Goal: Find specific page/section: Find specific page/section

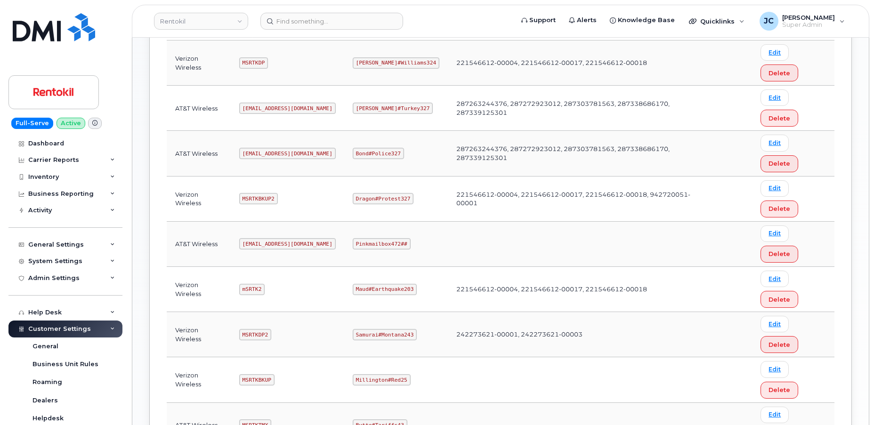
scroll to position [513, 0]
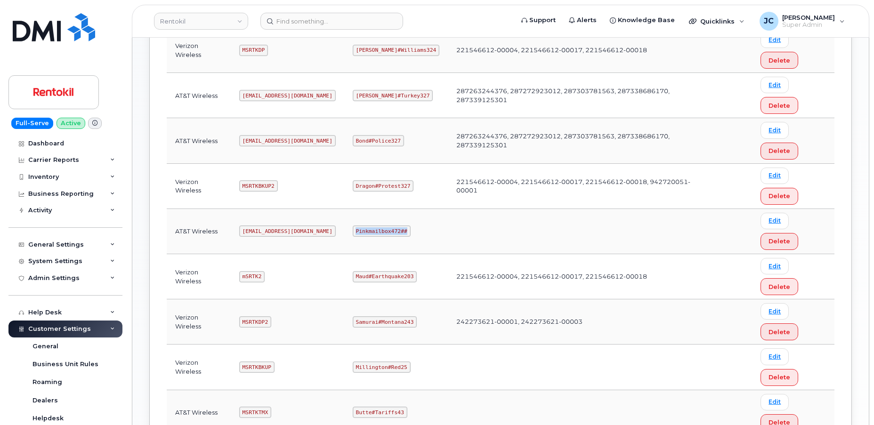
drag, startPoint x: 403, startPoint y: 226, endPoint x: 352, endPoint y: 228, distance: 51.3
click at [353, 228] on code "Pinkmailbox472##" at bounding box center [382, 231] width 58 height 11
copy code "Pinkmailbox472##"
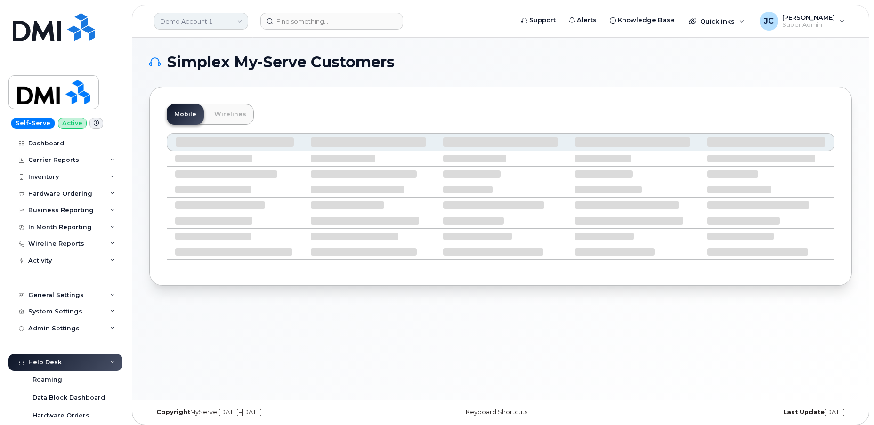
click at [192, 24] on link "Demo Account 1" at bounding box center [201, 21] width 94 height 17
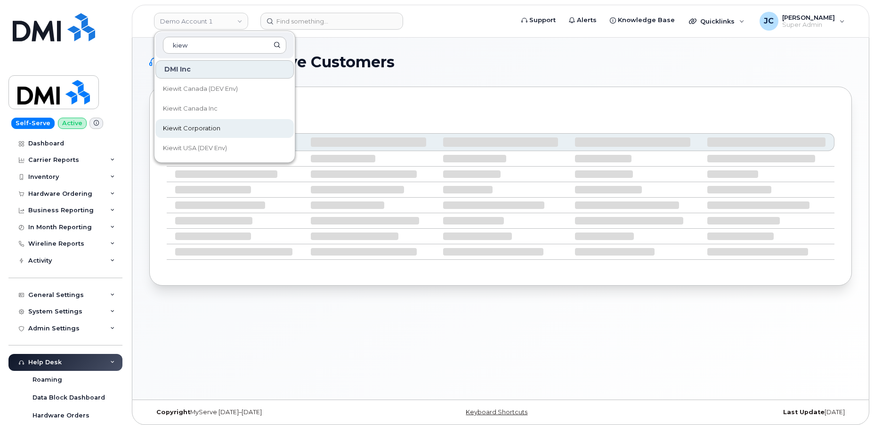
type input "kiew"
click at [207, 127] on span "Kiewit Corporation" at bounding box center [191, 128] width 57 height 9
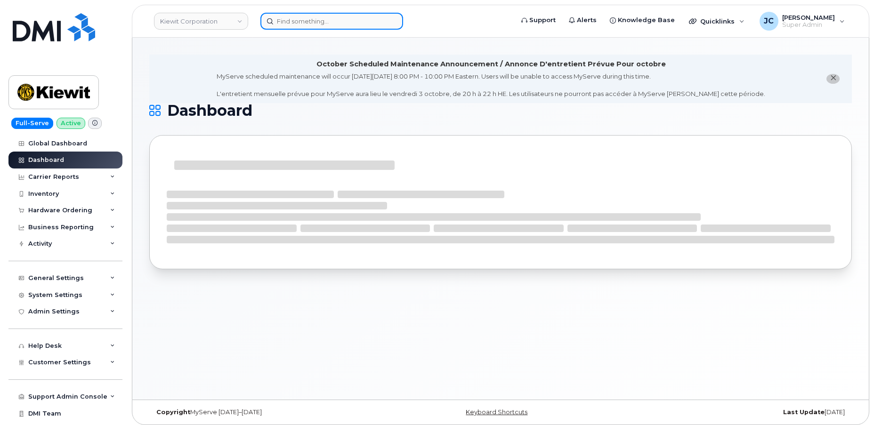
click at [285, 24] on input at bounding box center [331, 21] width 143 height 17
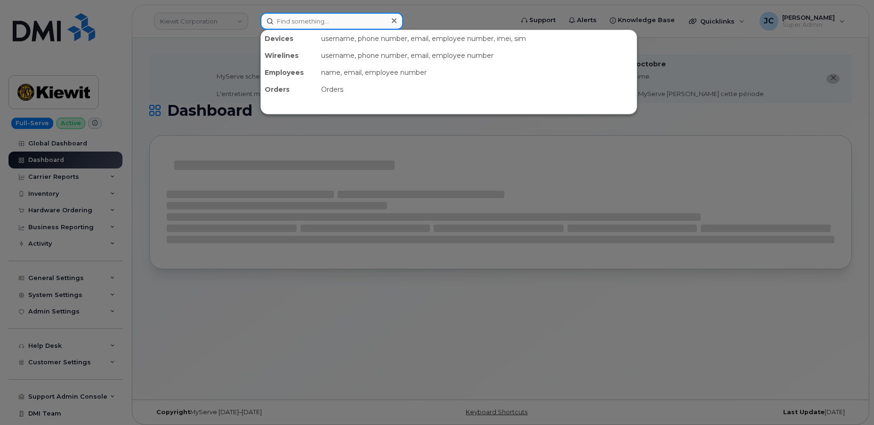
paste input "343.552.2765"
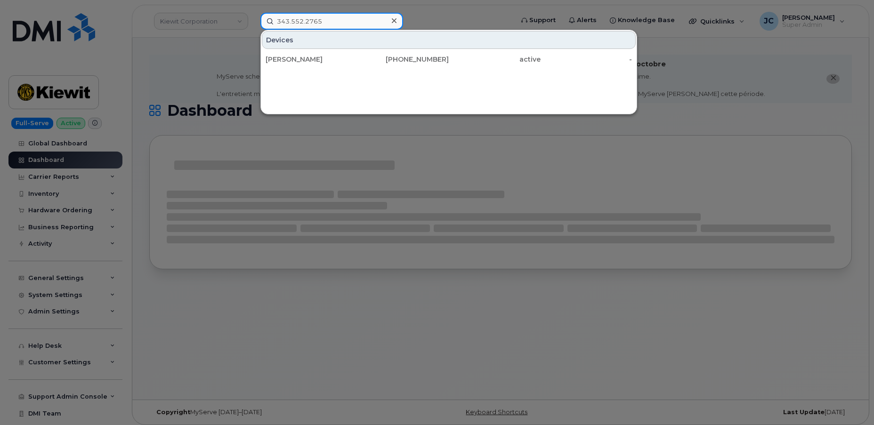
type input "343.552.2765"
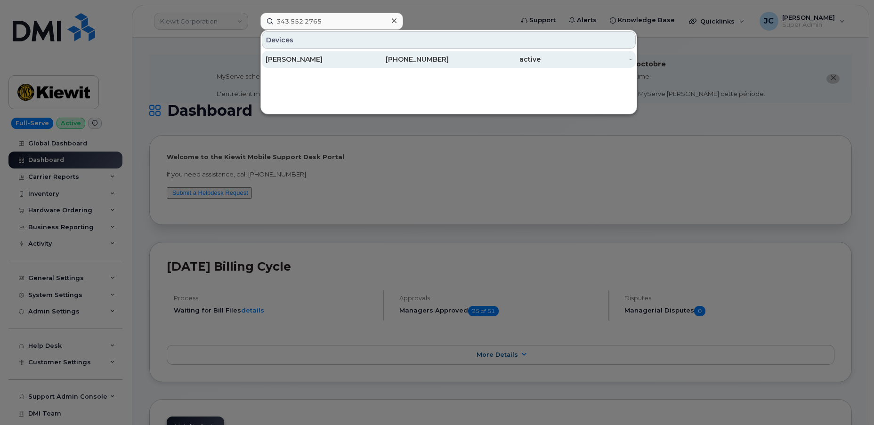
click at [355, 56] on div "Eric Joly" at bounding box center [312, 59] width 92 height 9
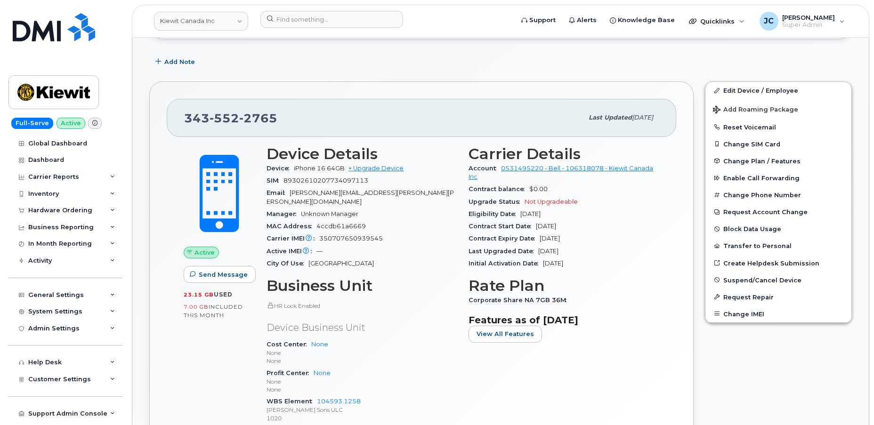
scroll to position [214, 0]
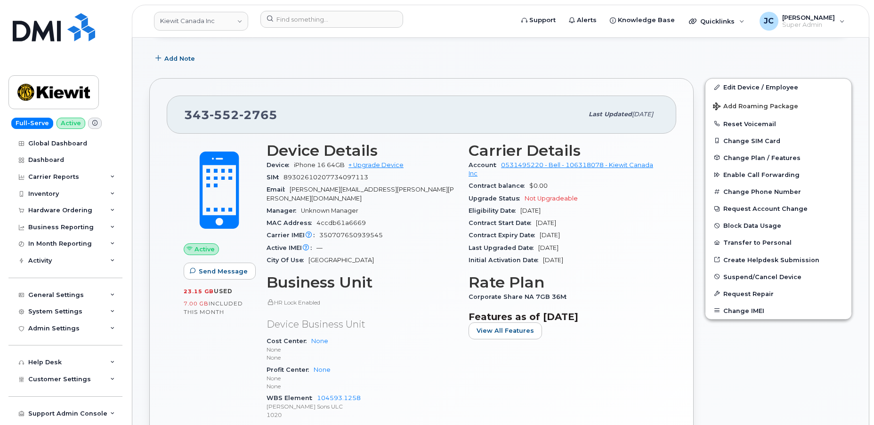
click at [359, 232] on span "350707650939545" at bounding box center [351, 235] width 64 height 7
